Goal: Task Accomplishment & Management: Use online tool/utility

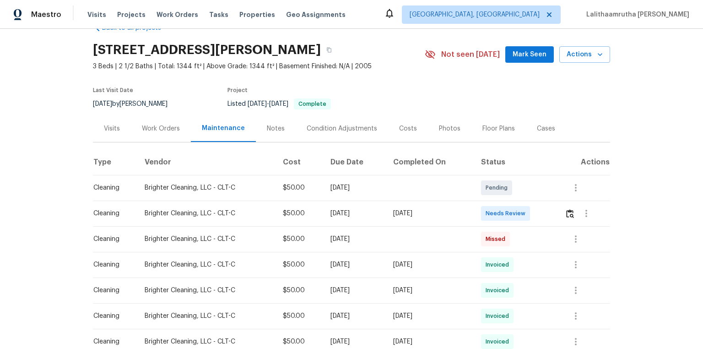
scroll to position [37, 0]
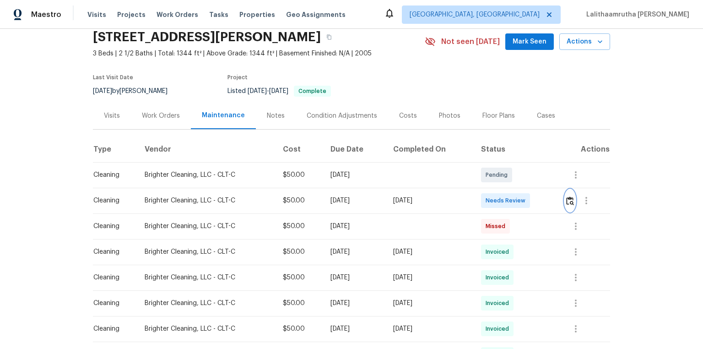
click at [500, 200] on img "button" at bounding box center [570, 200] width 8 height 9
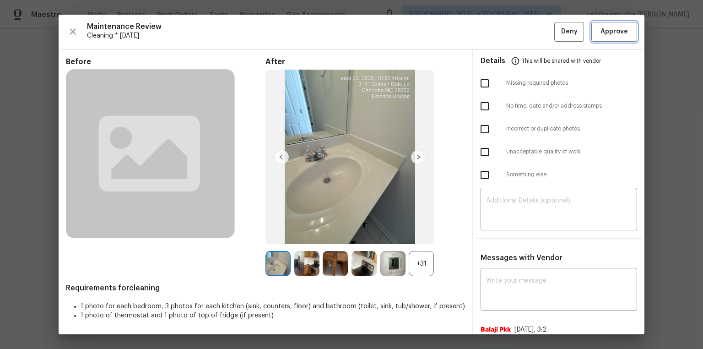
click at [500, 30] on span "Approve" at bounding box center [613, 31] width 27 height 11
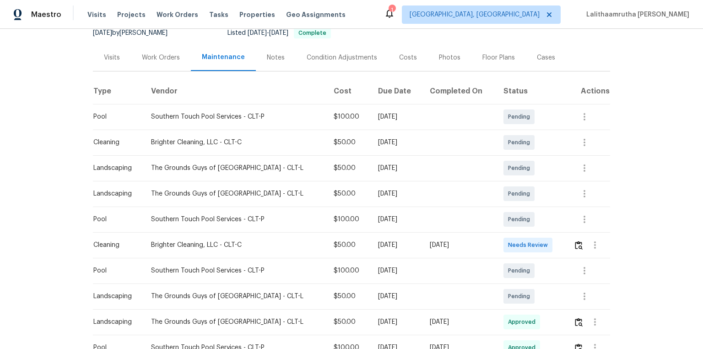
scroll to position [110, 0]
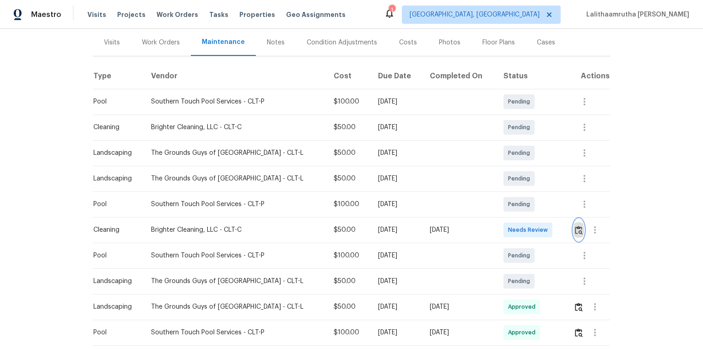
click at [500, 231] on img "button" at bounding box center [579, 230] width 8 height 9
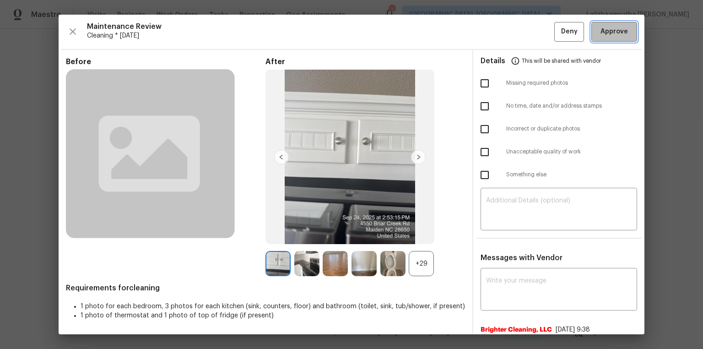
click at [500, 27] on span "Approve" at bounding box center [613, 31] width 27 height 11
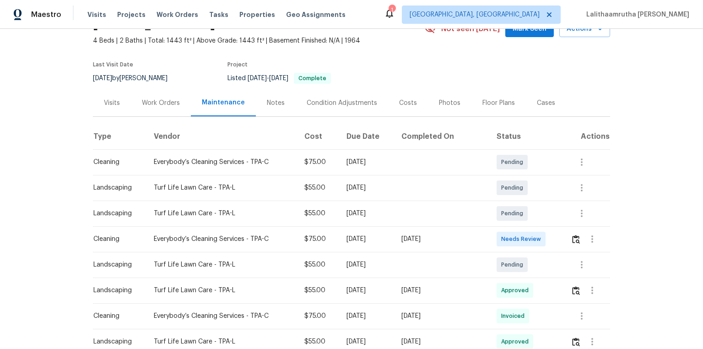
scroll to position [73, 0]
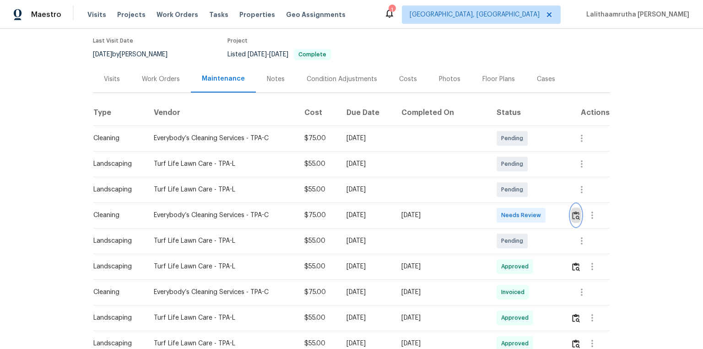
click at [500, 212] on img "button" at bounding box center [576, 215] width 8 height 9
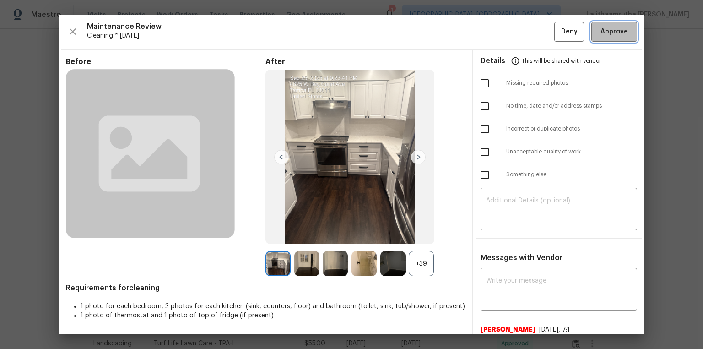
click at [500, 33] on span "Approve" at bounding box center [613, 31] width 27 height 11
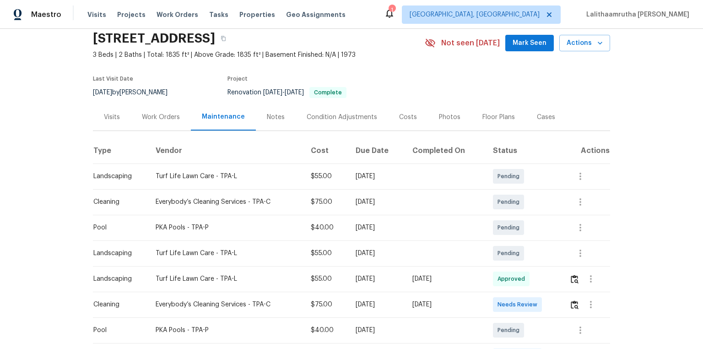
scroll to position [73, 0]
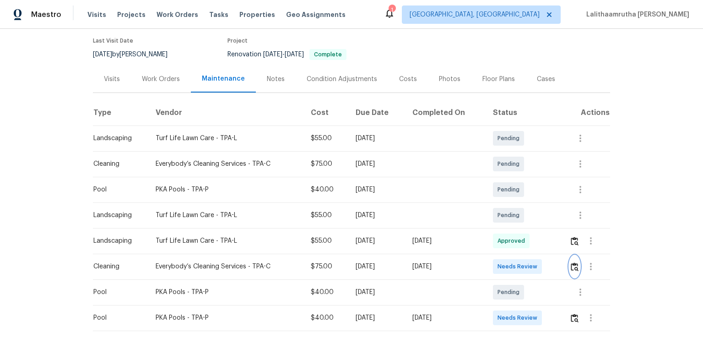
click at [500, 234] on button "button" at bounding box center [574, 266] width 11 height 22
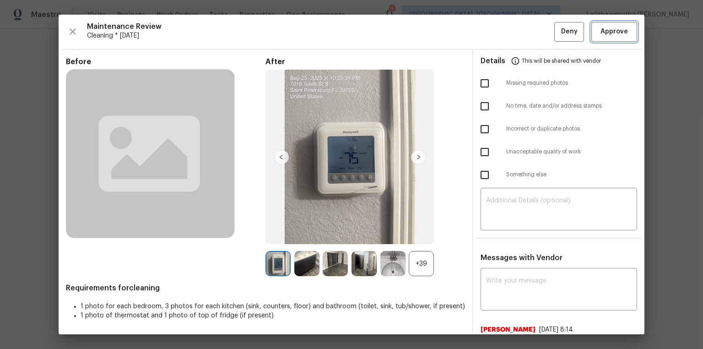
click at [500, 32] on span "Approve" at bounding box center [613, 31] width 27 height 11
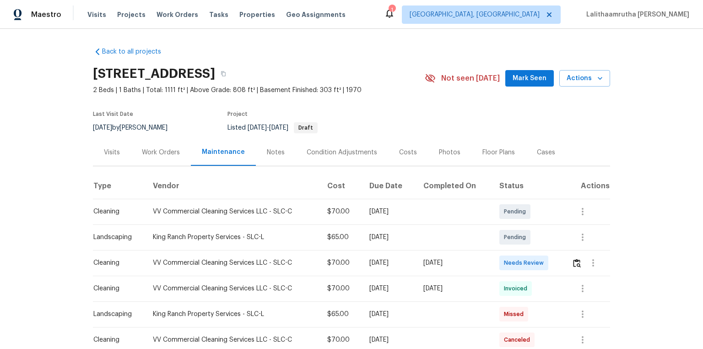
scroll to position [37, 0]
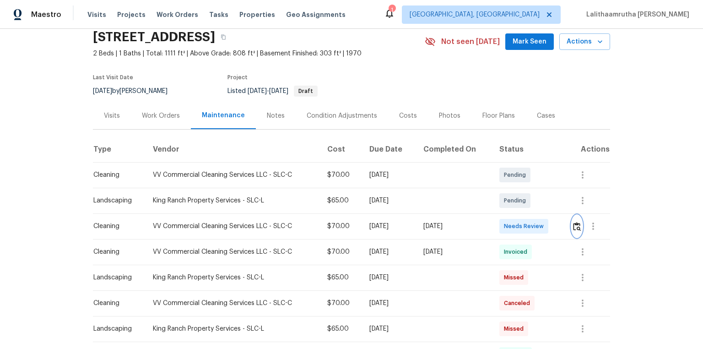
click at [500, 223] on img "button" at bounding box center [577, 226] width 8 height 9
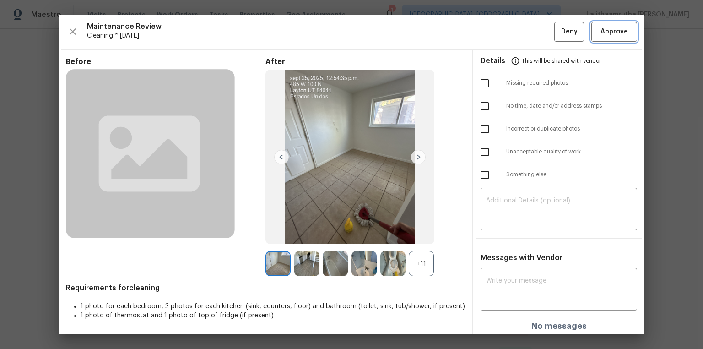
click at [500, 33] on span "Approve" at bounding box center [613, 31] width 27 height 11
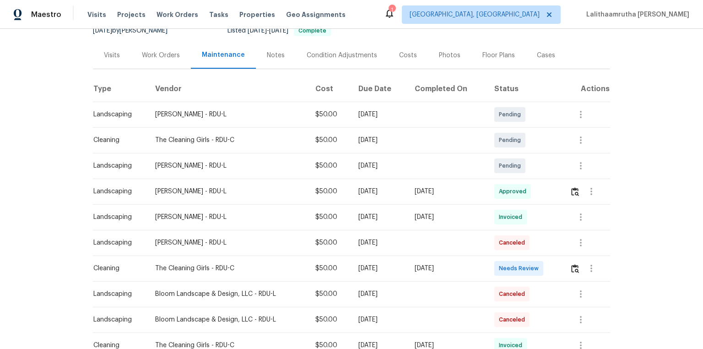
scroll to position [110, 0]
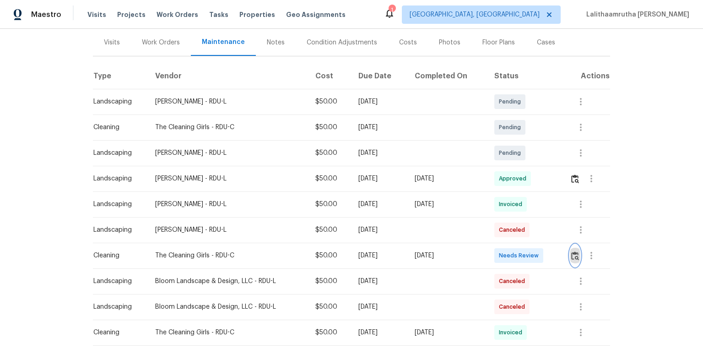
click at [500, 234] on img "button" at bounding box center [575, 255] width 8 height 9
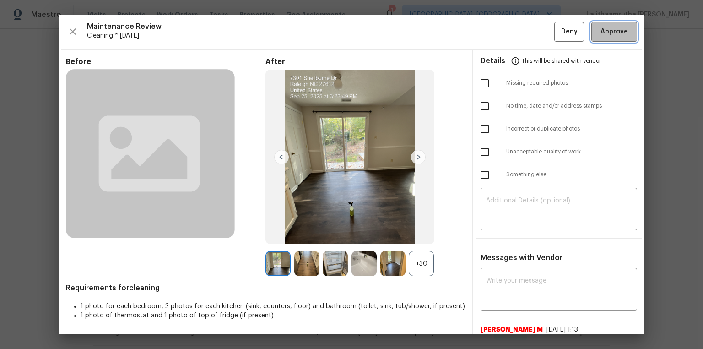
click at [500, 33] on span "Approve" at bounding box center [613, 31] width 27 height 11
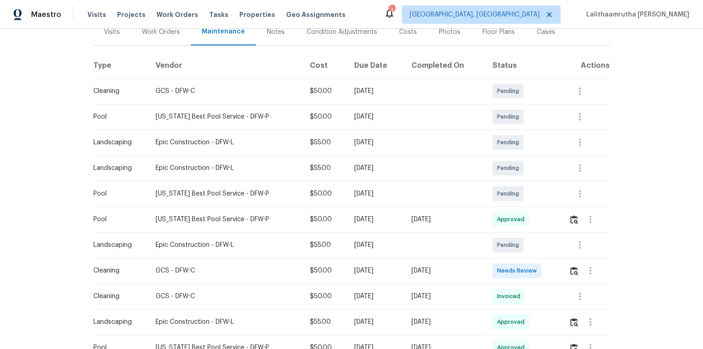
scroll to position [146, 0]
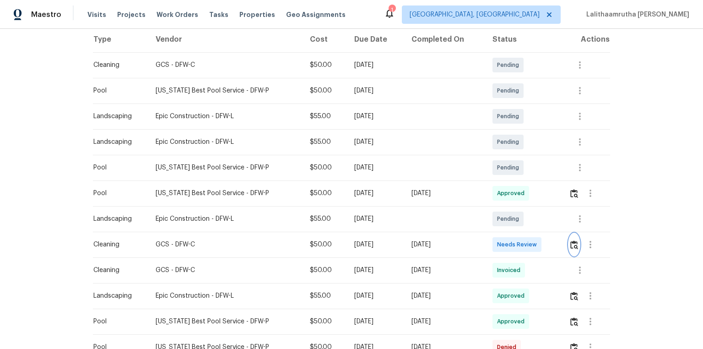
click at [500, 234] on img "button" at bounding box center [574, 244] width 8 height 9
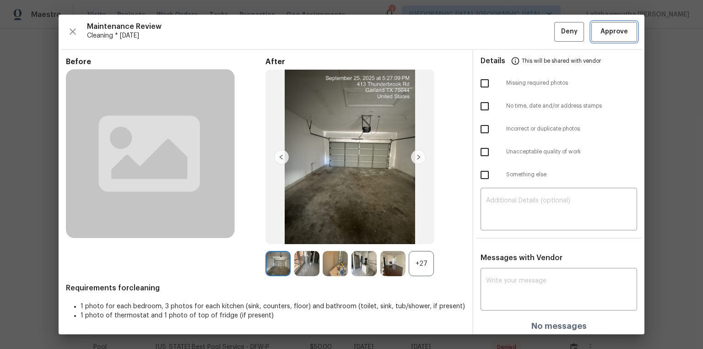
click at [500, 32] on span "Approve" at bounding box center [613, 31] width 27 height 11
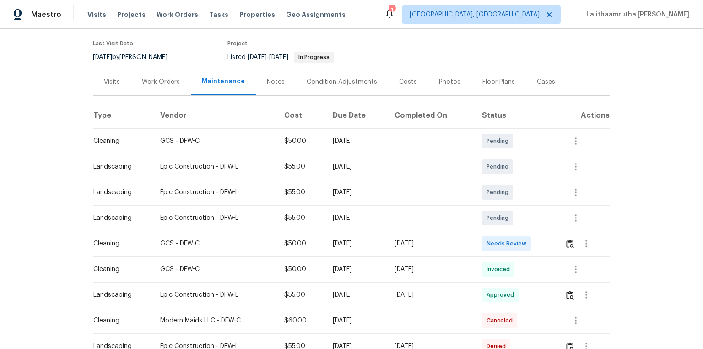
scroll to position [146, 0]
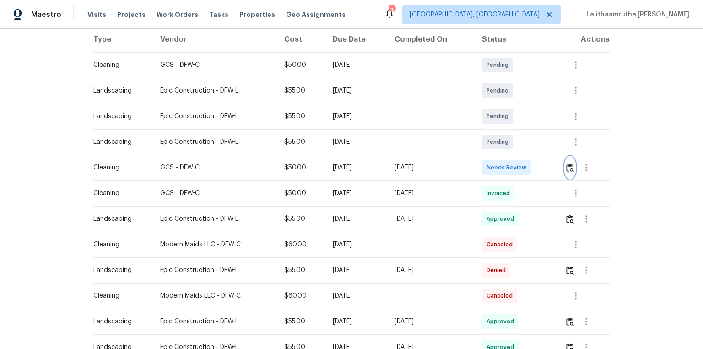
click at [486, 168] on img "button" at bounding box center [570, 167] width 8 height 9
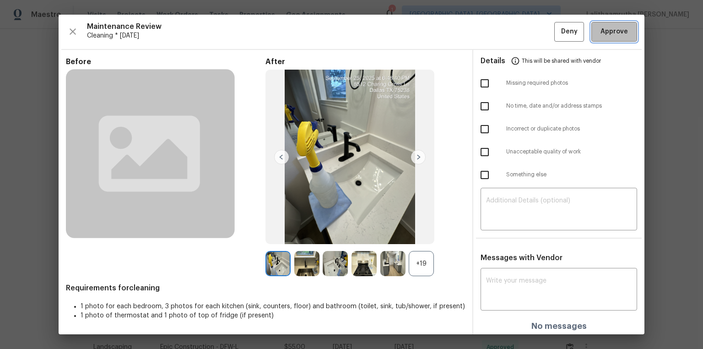
click at [486, 36] on span "Approve" at bounding box center [613, 31] width 27 height 11
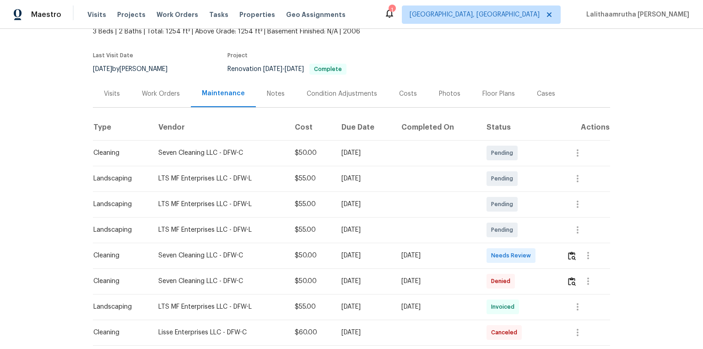
scroll to position [73, 0]
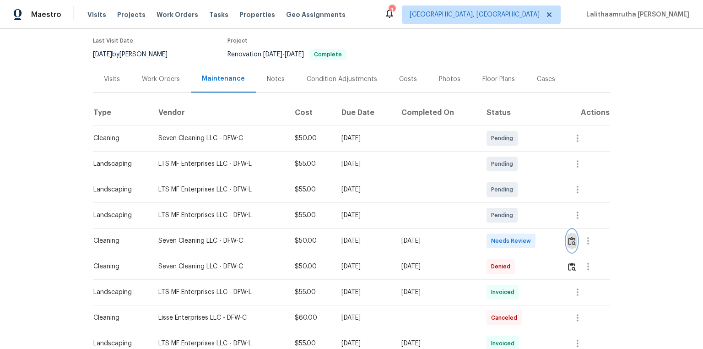
click at [500, 234] on img "button" at bounding box center [572, 241] width 8 height 9
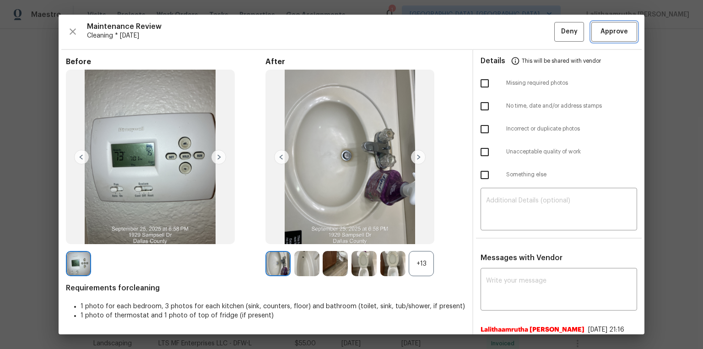
click at [500, 35] on span "Approve" at bounding box center [613, 31] width 27 height 11
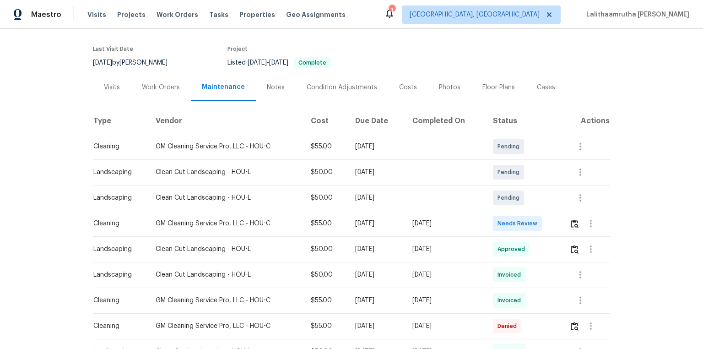
scroll to position [73, 0]
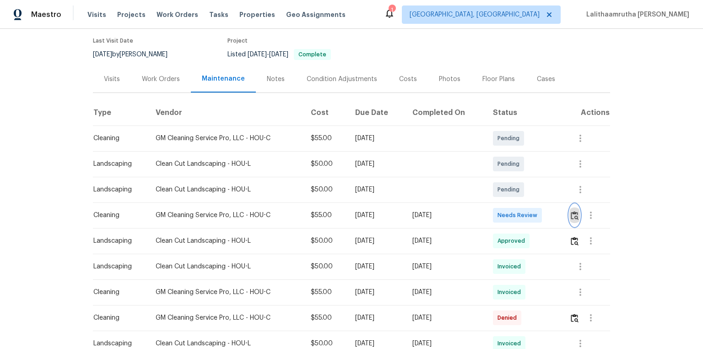
click at [500, 212] on button "button" at bounding box center [574, 215] width 11 height 22
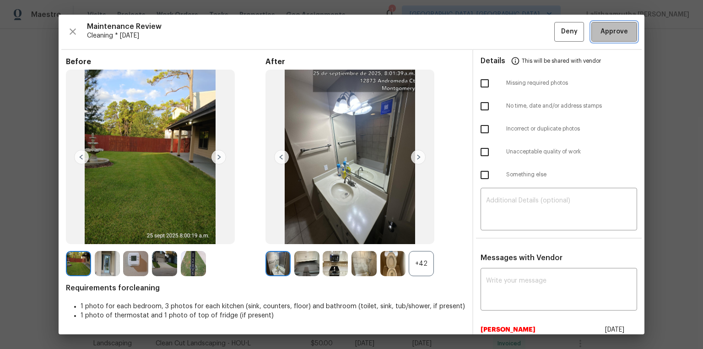
click at [500, 25] on button "Approve" at bounding box center [614, 32] width 46 height 20
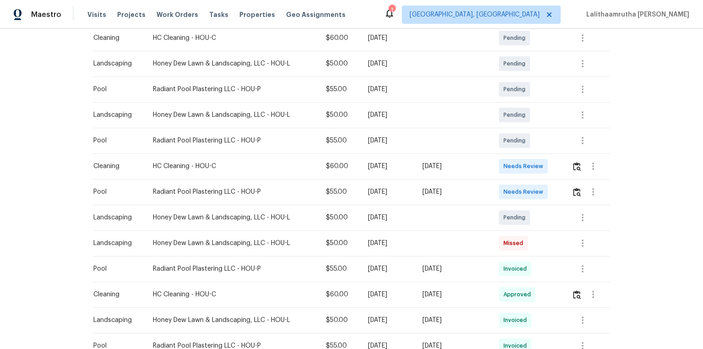
scroll to position [183, 0]
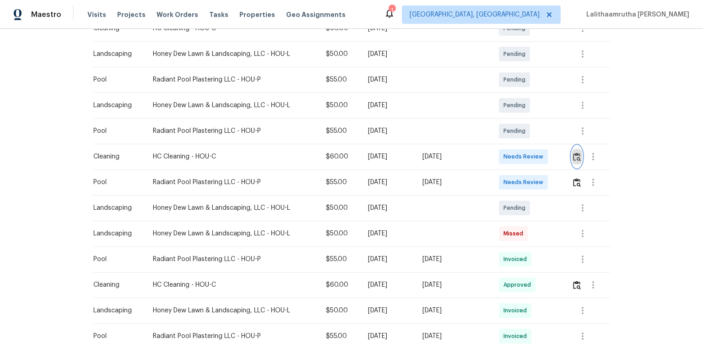
click at [500, 154] on img "button" at bounding box center [577, 156] width 8 height 9
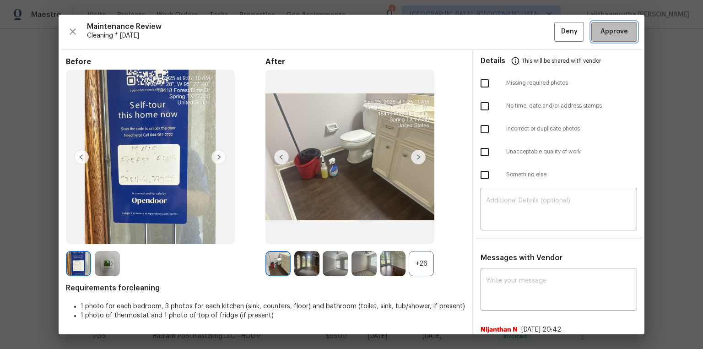
click at [500, 29] on span "Approve" at bounding box center [613, 31] width 27 height 11
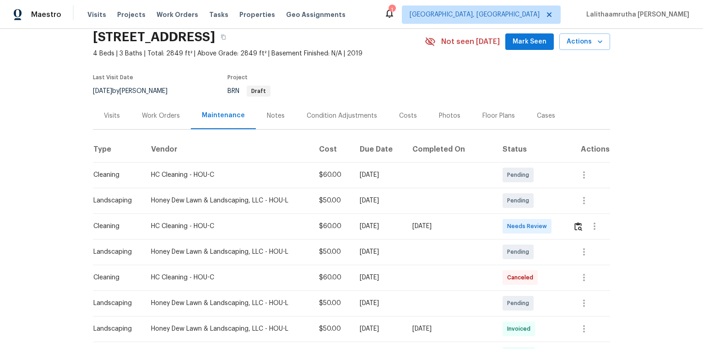
scroll to position [73, 0]
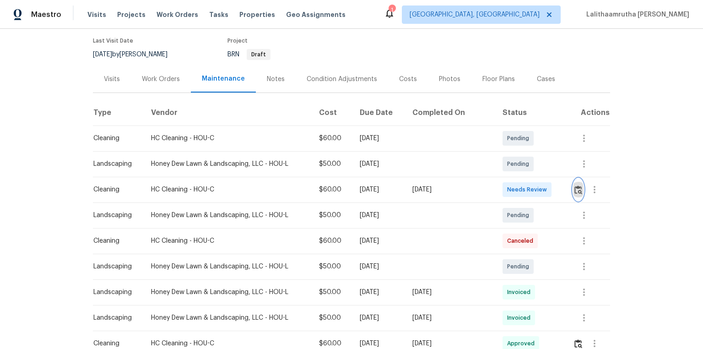
click at [500, 193] on img "button" at bounding box center [578, 189] width 8 height 9
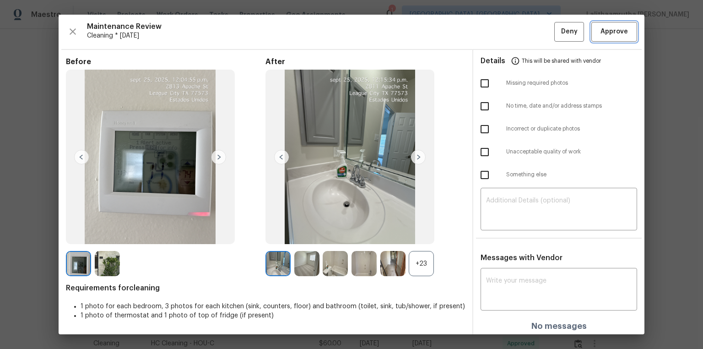
click at [500, 28] on span "Approve" at bounding box center [613, 31] width 27 height 11
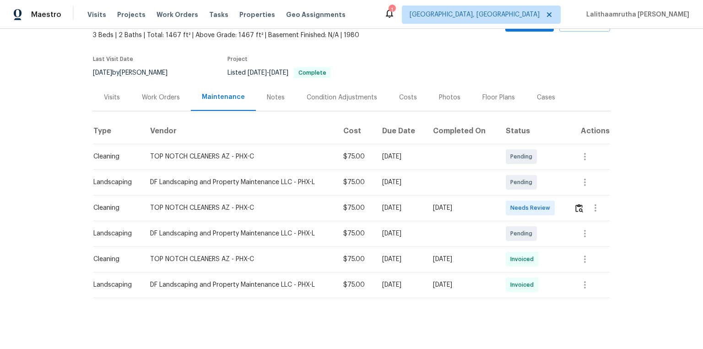
scroll to position [64, 0]
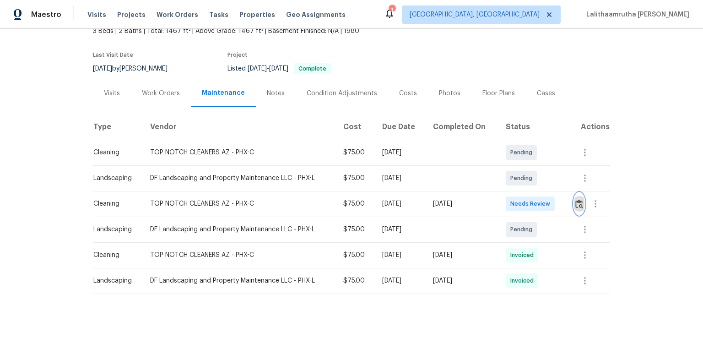
click at [500, 199] on img "button" at bounding box center [579, 203] width 8 height 9
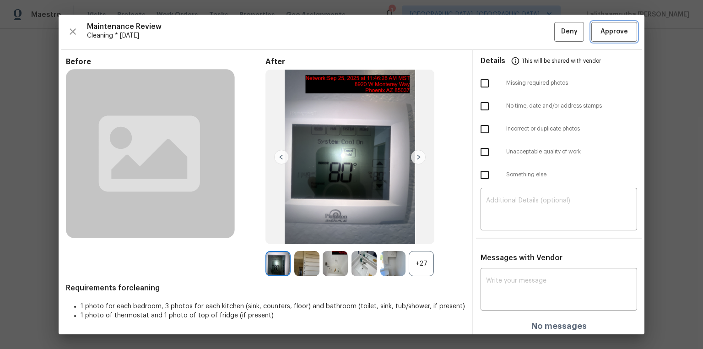
click at [500, 34] on span "Approve" at bounding box center [613, 31] width 27 height 11
